Goal: Entertainment & Leisure: Browse casually

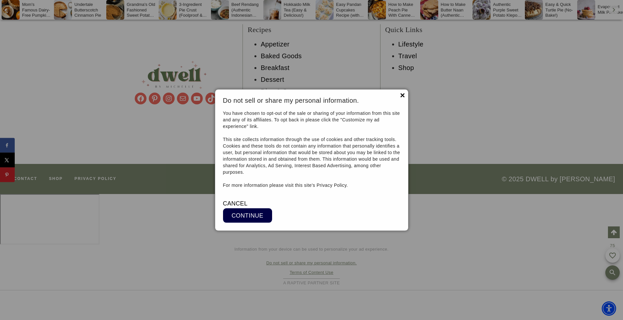
scroll to position [9252, 0]
